Goal: Information Seeking & Learning: Learn about a topic

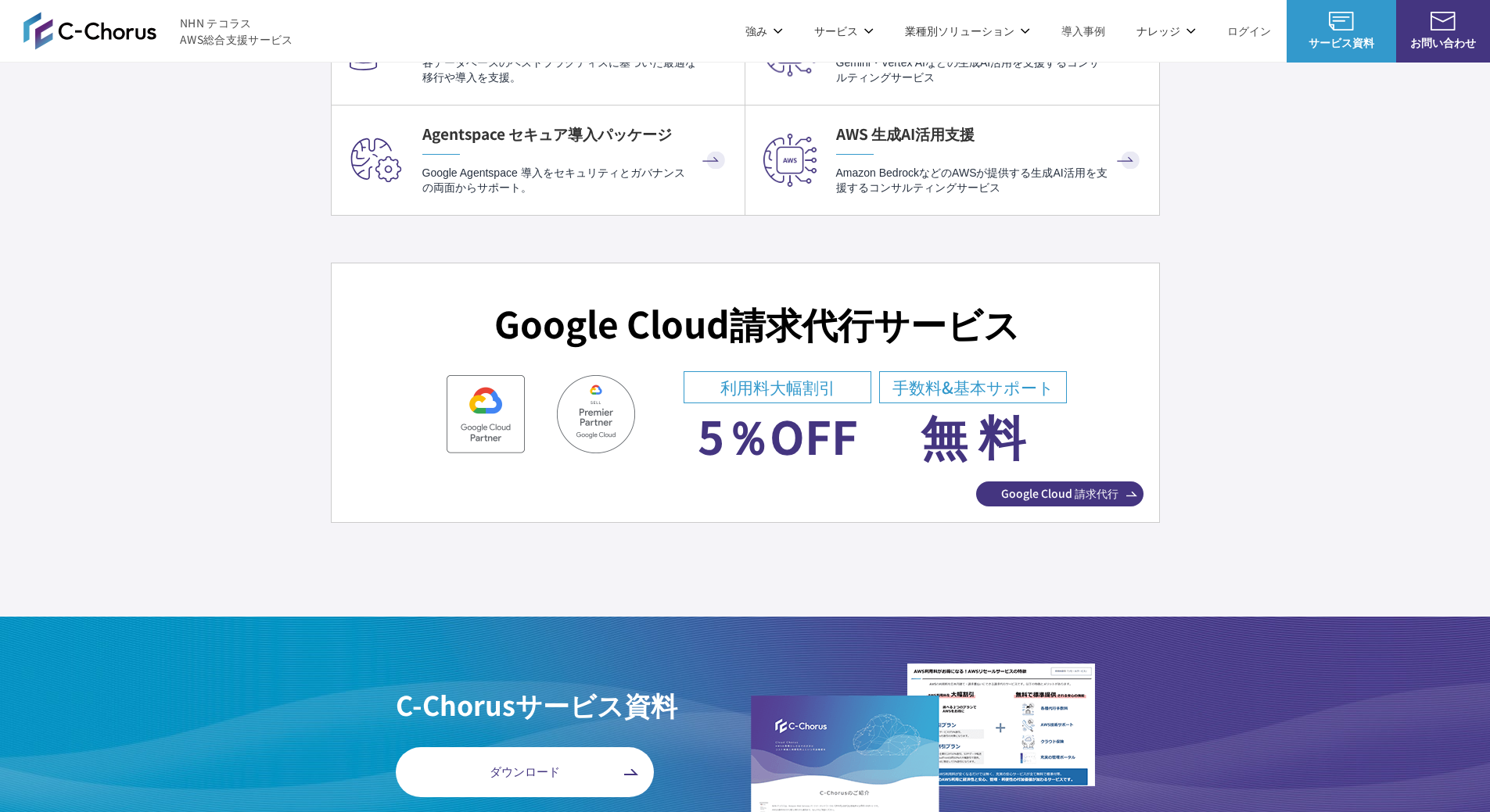
scroll to position [5419, 0]
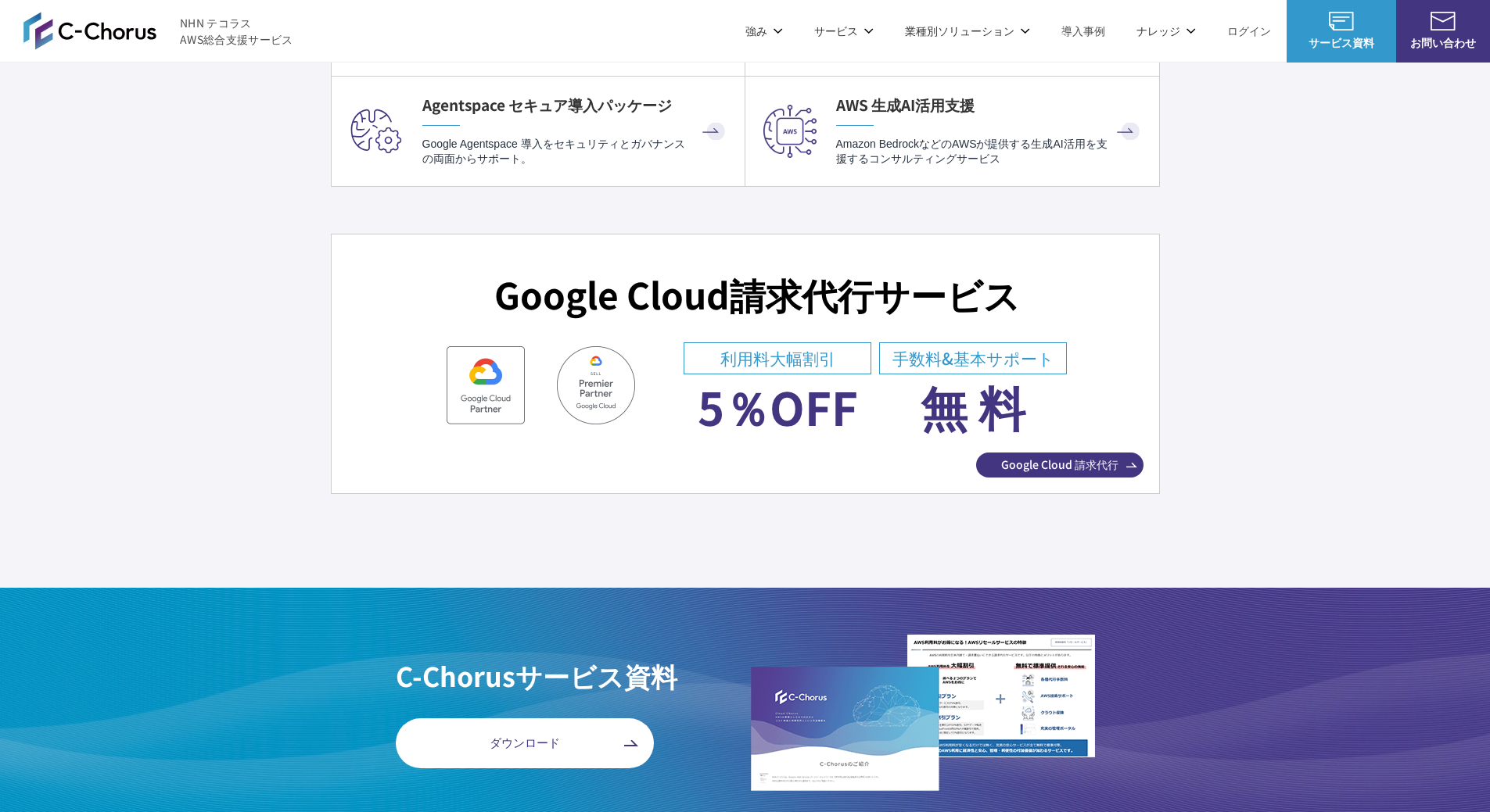
click at [1077, 465] on span "Google Cloud 請求代行" at bounding box center [1059, 464] width 168 height 16
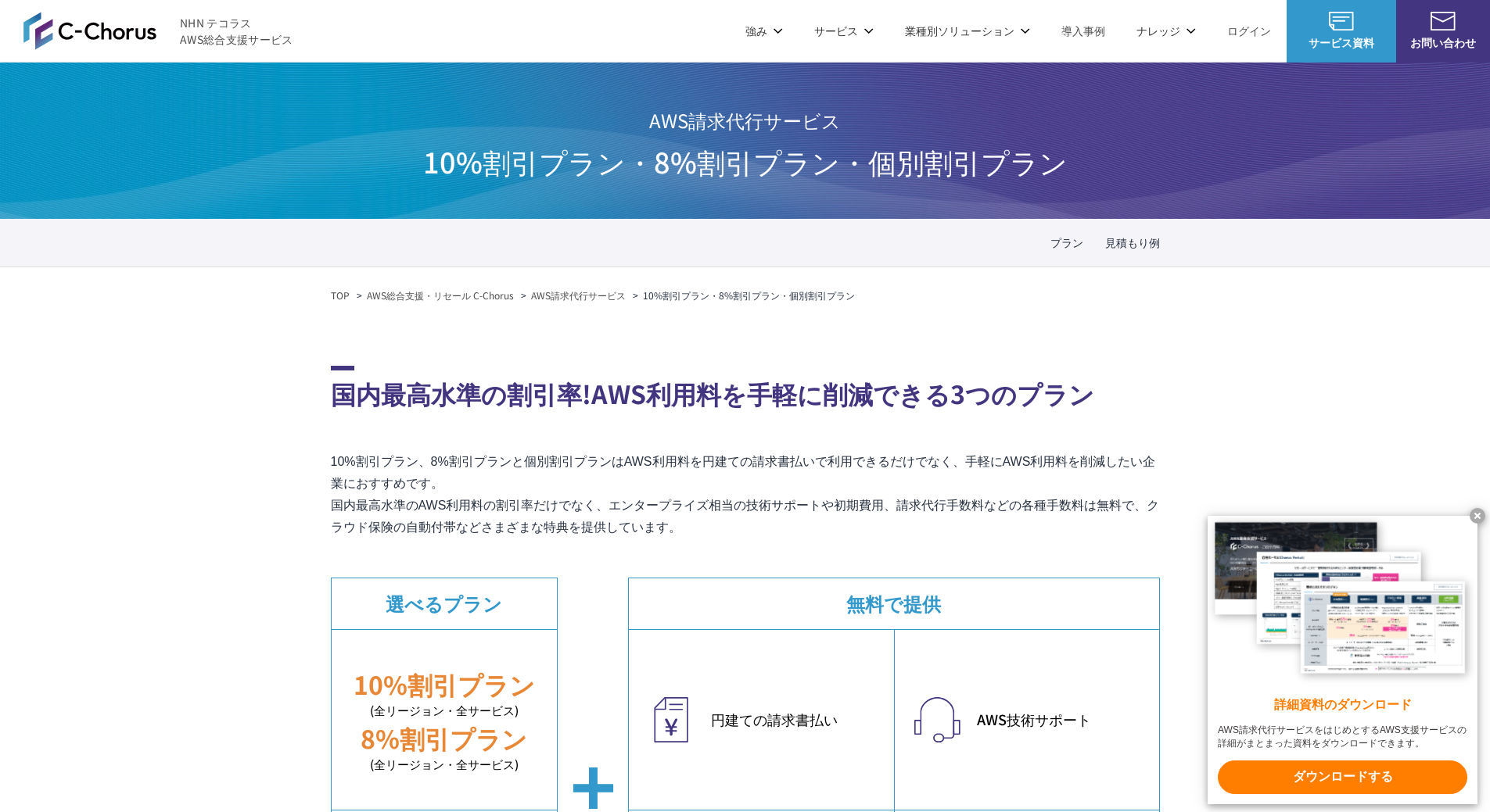
click at [1479, 514] on x-t at bounding box center [1477, 516] width 15 height 15
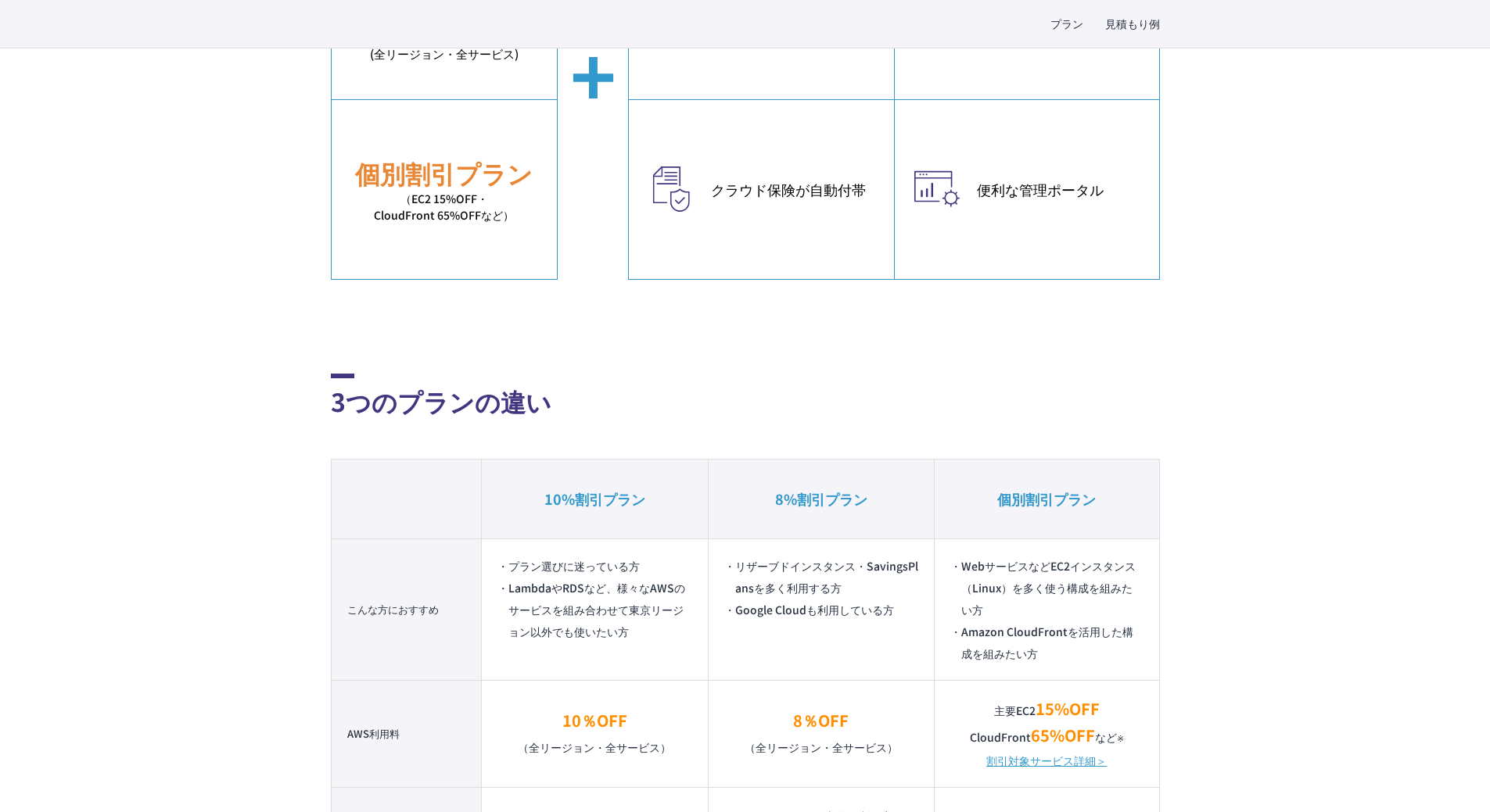
scroll to position [1421, 0]
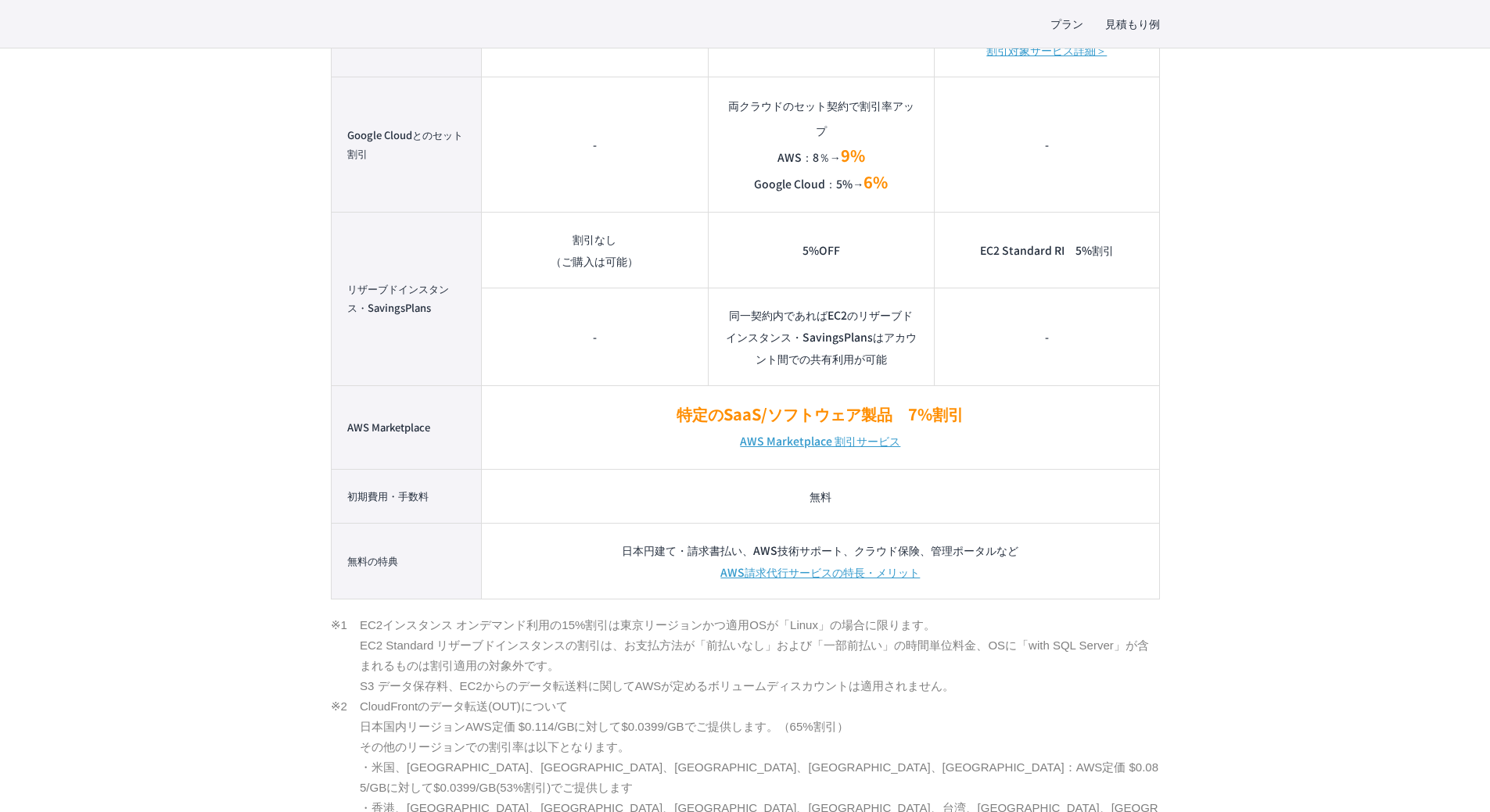
click at [862, 443] on link "AWS Marketplace 割引サービス" at bounding box center [820, 440] width 160 height 25
